Goal: Contribute content: Contribute content

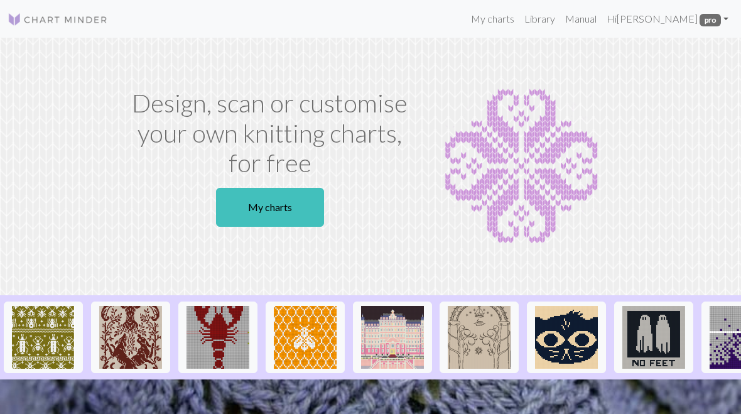
click at [290, 200] on link "My charts" at bounding box center [270, 207] width 108 height 39
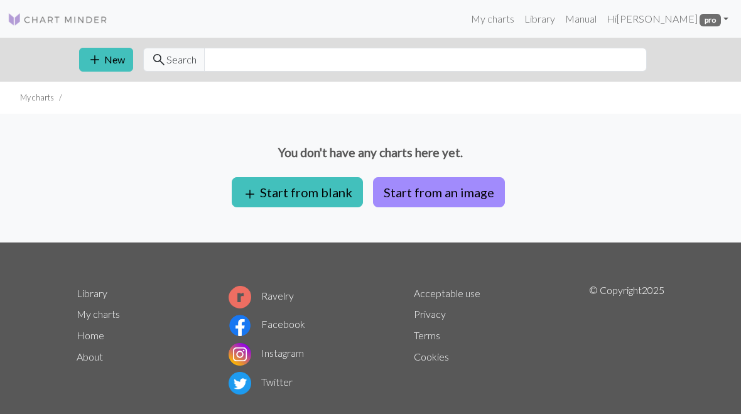
click at [466, 193] on button "Start from an image" at bounding box center [439, 192] width 132 height 30
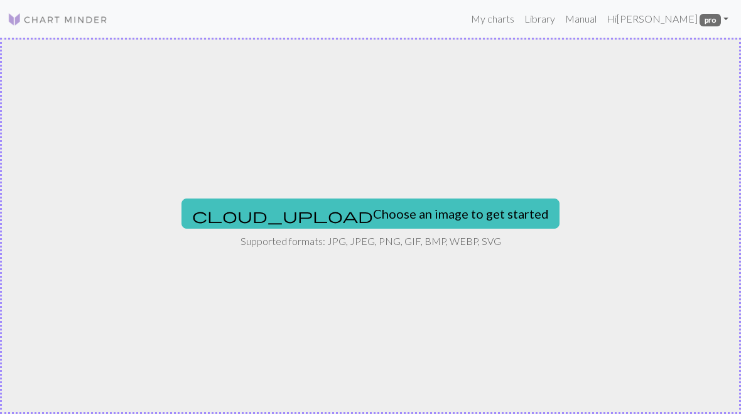
click at [407, 210] on button "cloud_upload Choose an image to get started" at bounding box center [370, 213] width 378 height 30
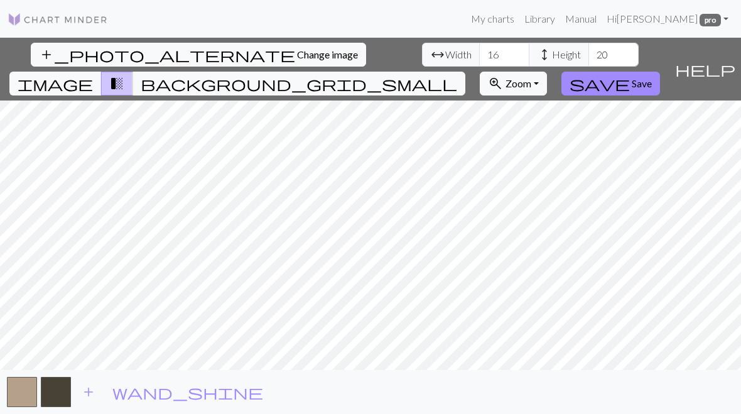
click at [445, 50] on span "Width" at bounding box center [458, 54] width 26 height 15
click at [479, 51] on input "16" at bounding box center [504, 55] width 50 height 24
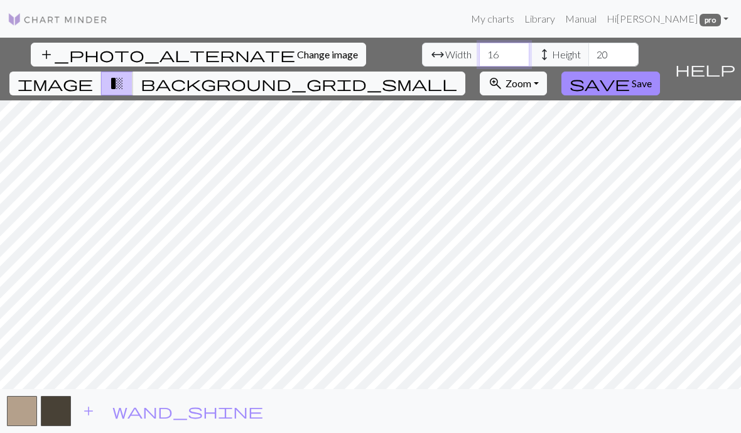
type input "1"
type input "40"
click at [588, 43] on input "20" at bounding box center [613, 55] width 50 height 24
click at [588, 52] on input "5620" at bounding box center [613, 55] width 50 height 24
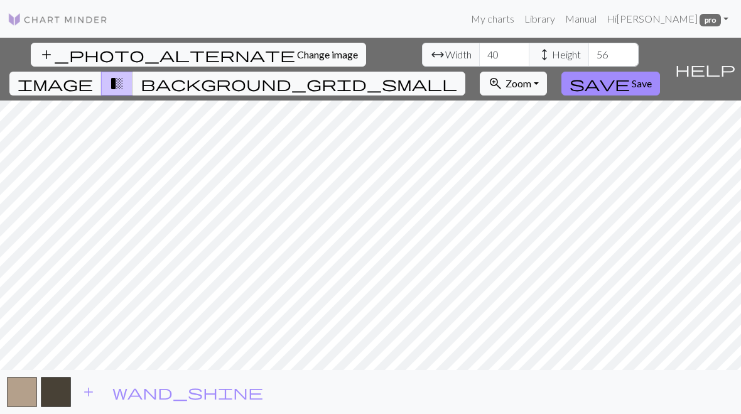
click at [92, 388] on span "add" at bounding box center [88, 392] width 15 height 18
click at [118, 383] on span "add" at bounding box center [122, 392] width 15 height 18
click at [104, 382] on button "button" at bounding box center [90, 392] width 30 height 30
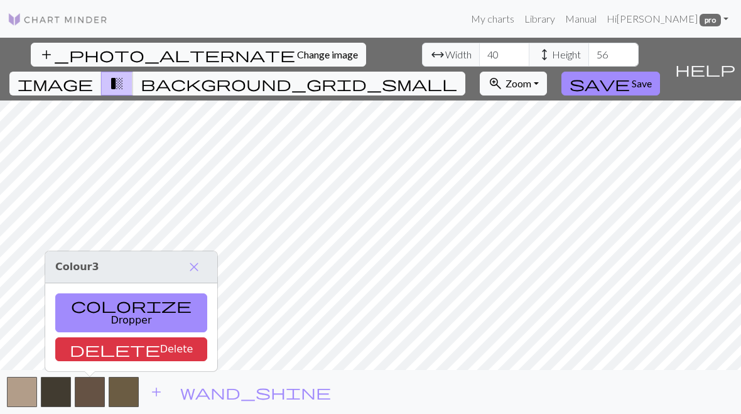
click at [156, 390] on span "add" at bounding box center [156, 392] width 15 height 18
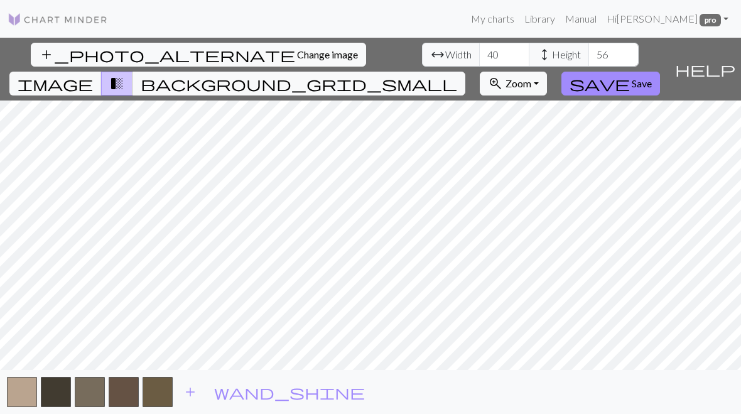
click at [196, 389] on span "add" at bounding box center [190, 392] width 15 height 18
click at [221, 390] on span "add" at bounding box center [224, 392] width 15 height 18
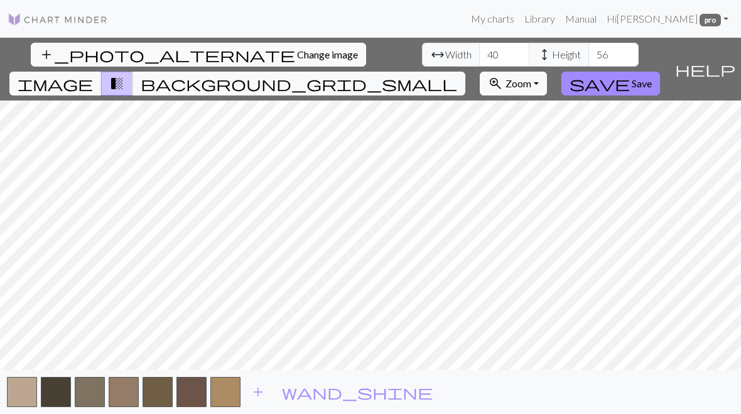
click at [227, 390] on button "button" at bounding box center [225, 392] width 30 height 30
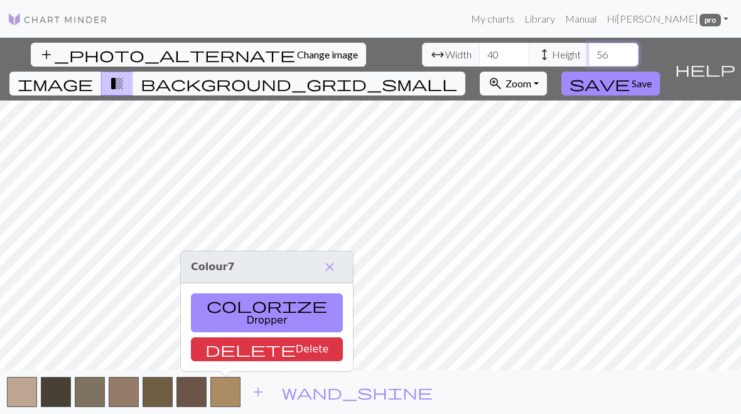
click at [588, 46] on input "56" at bounding box center [613, 55] width 50 height 24
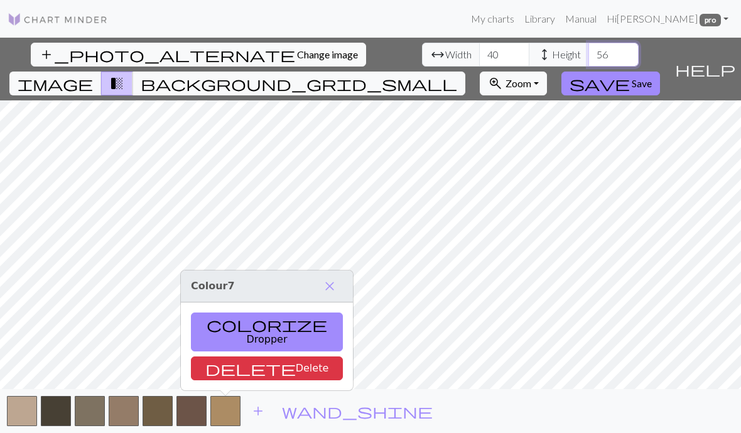
click at [588, 53] on input "56" at bounding box center [613, 55] width 50 height 24
type input "5"
type input "60"
click at [479, 51] on input "40" at bounding box center [504, 55] width 50 height 24
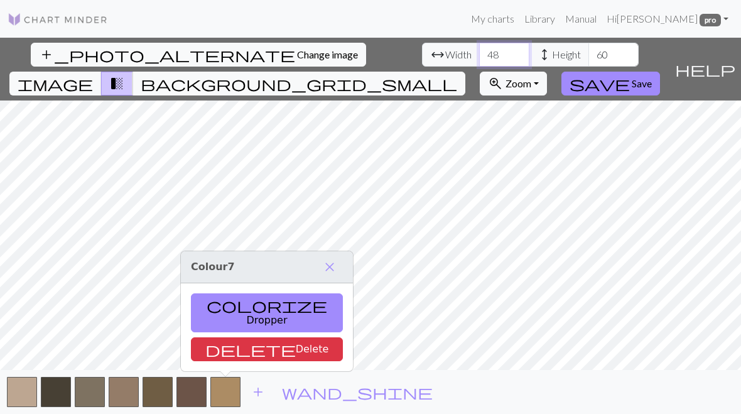
type input "48"
click at [652, 77] on span "Save" at bounding box center [641, 83] width 20 height 12
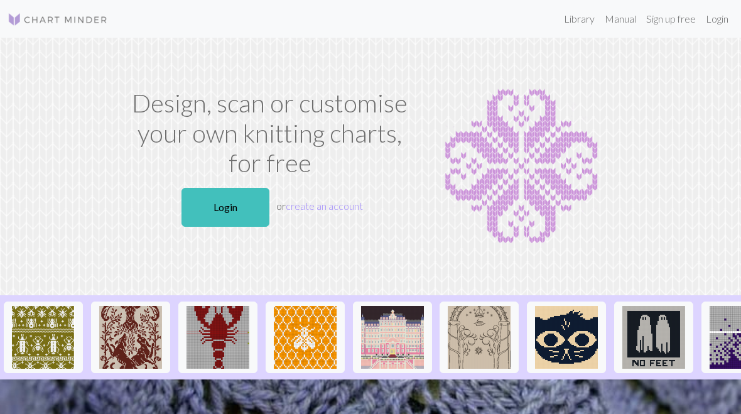
click at [227, 201] on link "Login" at bounding box center [225, 207] width 88 height 39
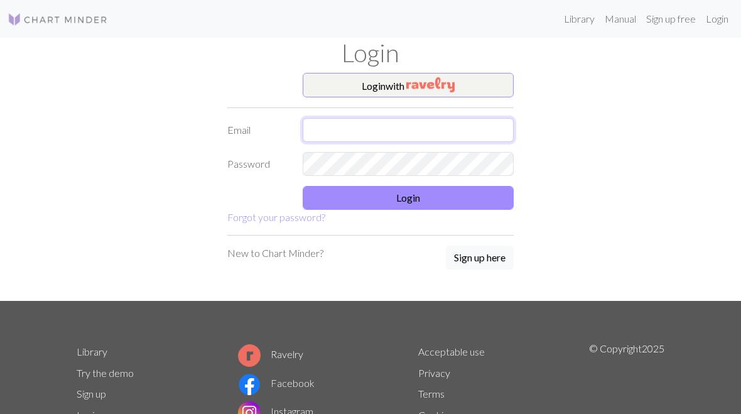
click at [357, 129] on input "text" at bounding box center [408, 130] width 211 height 24
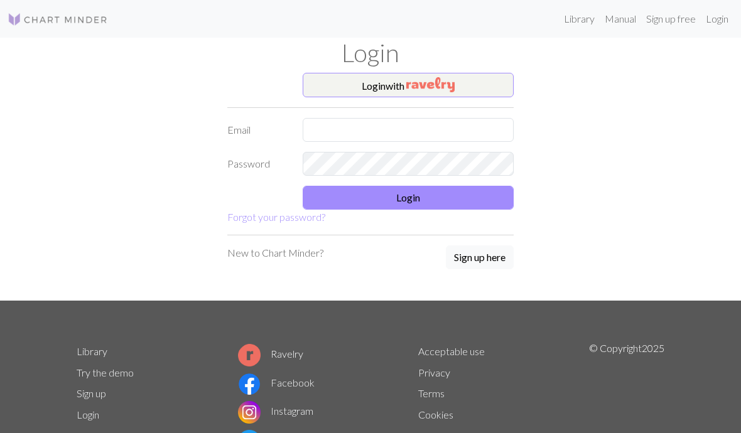
click at [439, 83] on img "button" at bounding box center [430, 84] width 48 height 15
